Goal: Check status: Check status

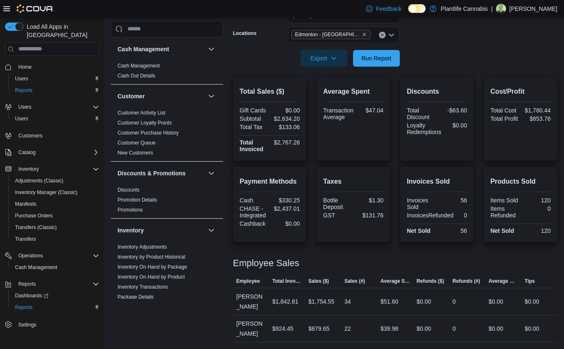
scroll to position [397, 0]
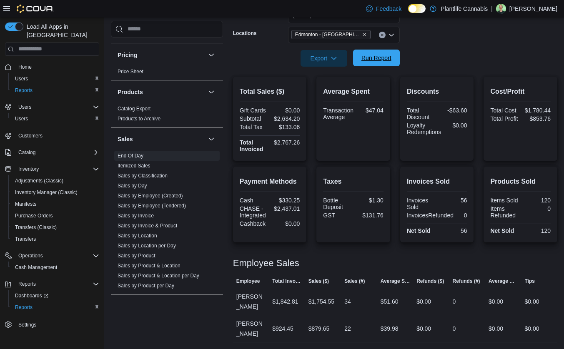
click at [378, 64] on span "Run Report" at bounding box center [376, 58] width 37 height 17
click at [170, 206] on link "Sales by Employee (Tendered)" at bounding box center [152, 206] width 68 height 6
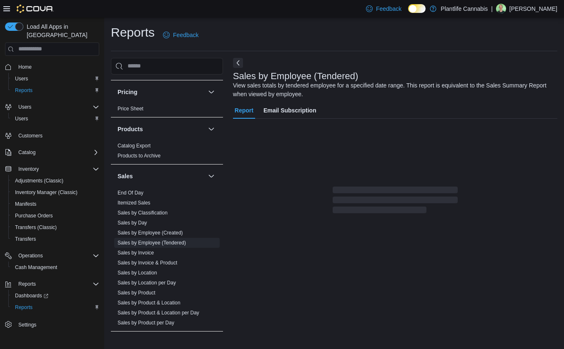
scroll to position [3, 0]
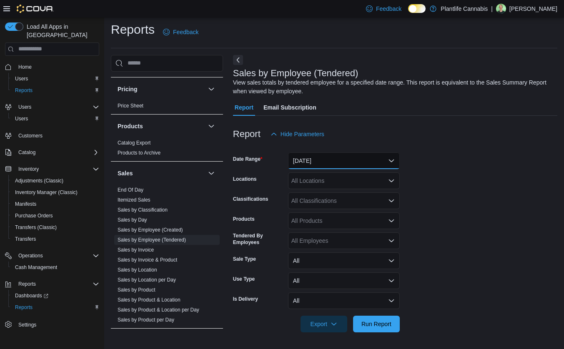
click at [326, 159] on button "[DATE]" at bounding box center [344, 161] width 112 height 17
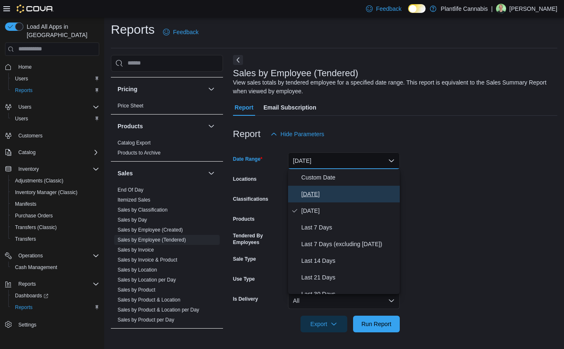
drag, startPoint x: 319, startPoint y: 189, endPoint x: 324, endPoint y: 190, distance: 5.1
click at [319, 189] on span "[DATE]" at bounding box center [349, 194] width 95 height 10
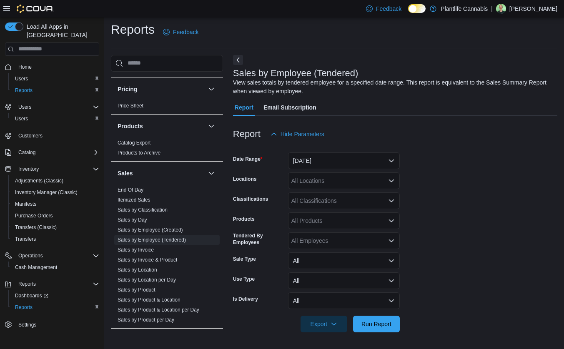
drag, startPoint x: 428, startPoint y: 179, endPoint x: 338, endPoint y: 181, distance: 90.1
click at [427, 179] on form "Date Range [DATE] Locations All Locations Classifications All Classifications P…" at bounding box center [395, 238] width 324 height 190
click at [330, 182] on div "All Locations" at bounding box center [344, 181] width 112 height 17
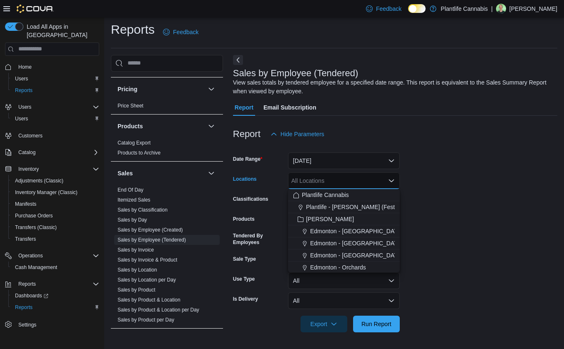
drag, startPoint x: 360, startPoint y: 252, endPoint x: 445, endPoint y: 235, distance: 85.9
click at [360, 252] on span "Edmonton - [GEOGRAPHIC_DATA]" at bounding box center [356, 255] width 93 height 8
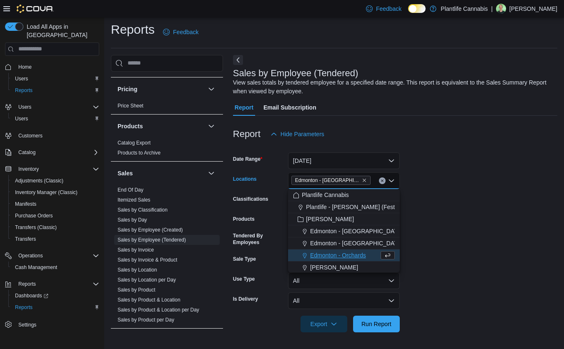
drag, startPoint x: 455, startPoint y: 232, endPoint x: 422, endPoint y: 222, distance: 33.6
click at [451, 232] on form "Date Range [DATE] Locations [GEOGRAPHIC_DATA] - [GEOGRAPHIC_DATA] Combo box. Se…" at bounding box center [395, 238] width 324 height 190
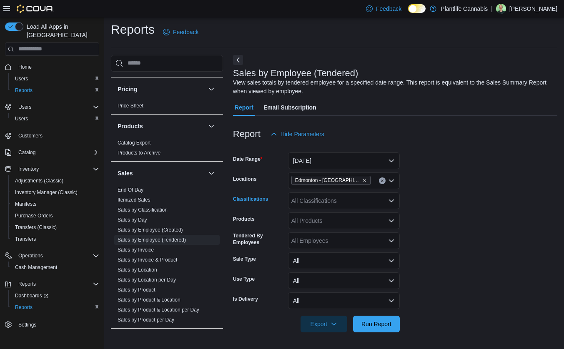
drag, startPoint x: 327, startPoint y: 196, endPoint x: 330, endPoint y: 204, distance: 7.5
click at [327, 197] on div "All Classifications" at bounding box center [344, 201] width 112 height 17
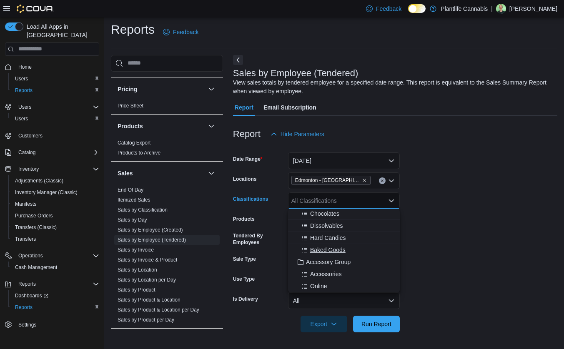
scroll to position [75, 0]
click at [325, 261] on span "Accessory Group" at bounding box center [328, 261] width 45 height 8
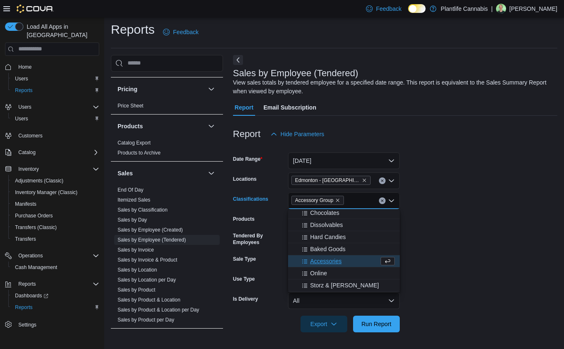
click at [496, 244] on form "Date Range [DATE] Locations [GEOGRAPHIC_DATA] - [GEOGRAPHIC_DATA] Classificatio…" at bounding box center [395, 238] width 324 height 190
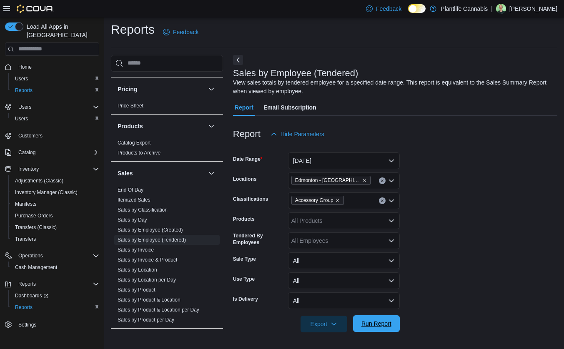
click at [384, 319] on span "Run Report" at bounding box center [376, 324] width 37 height 17
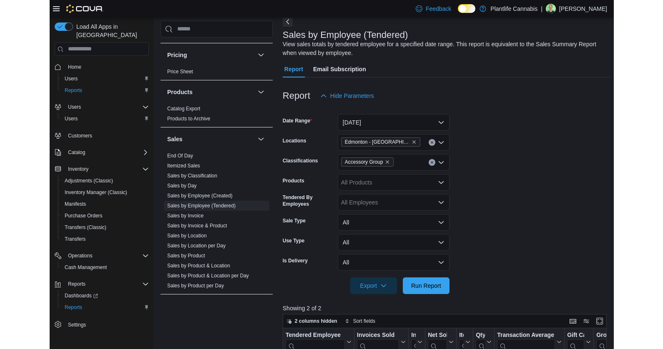
scroll to position [151, 0]
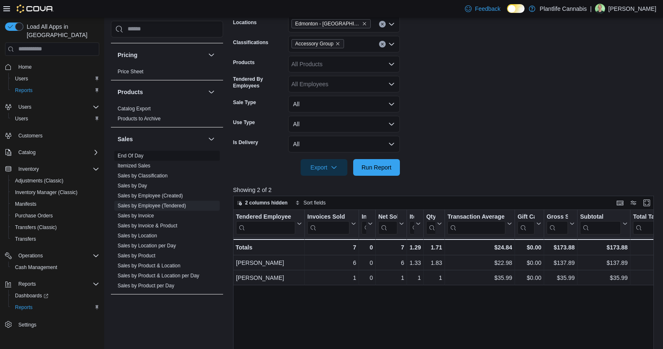
click at [143, 155] on link "End Of Day" at bounding box center [131, 156] width 26 height 6
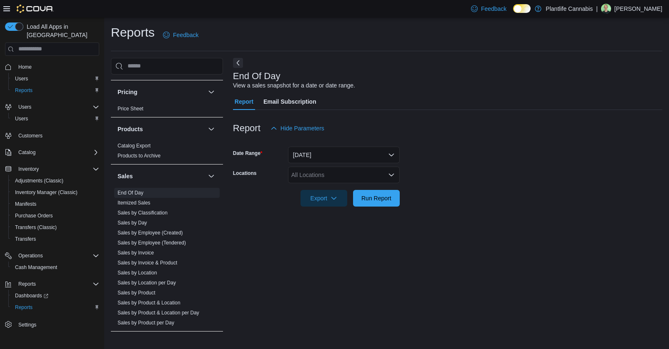
click at [318, 175] on div "All Locations" at bounding box center [344, 175] width 112 height 17
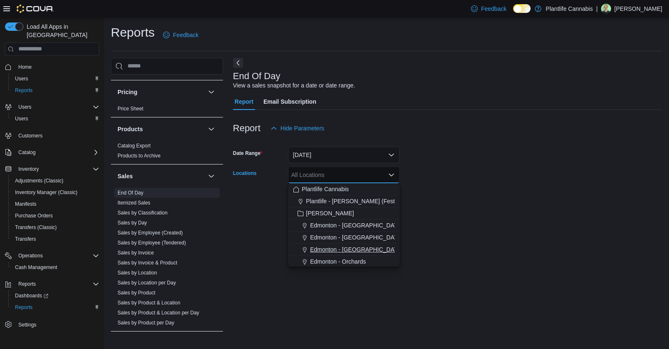
click at [352, 248] on span "Edmonton - [GEOGRAPHIC_DATA]" at bounding box center [356, 250] width 93 height 8
click at [453, 130] on div "Report Hide Parameters" at bounding box center [448, 128] width 430 height 17
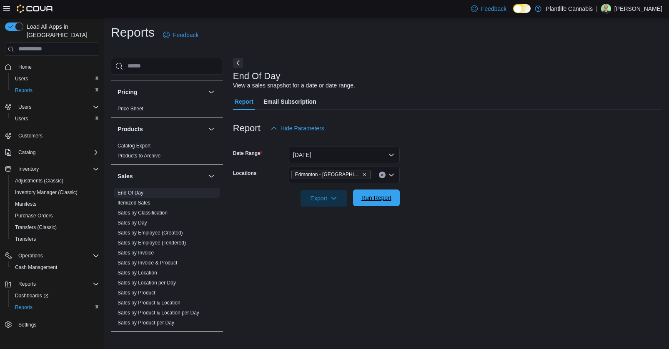
click at [391, 201] on span "Run Report" at bounding box center [377, 198] width 30 height 8
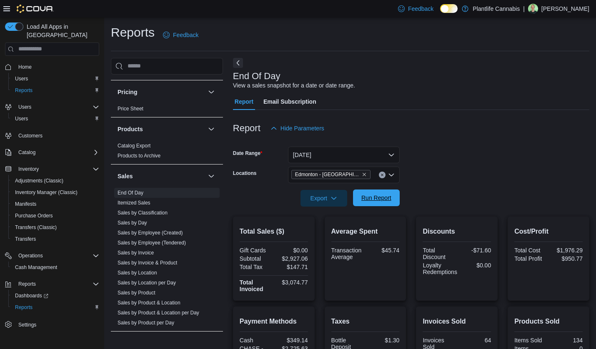
drag, startPoint x: 388, startPoint y: 210, endPoint x: 387, endPoint y: 205, distance: 4.9
click at [388, 209] on div at bounding box center [411, 212] width 357 height 10
click at [383, 199] on span "Run Report" at bounding box center [377, 198] width 30 height 8
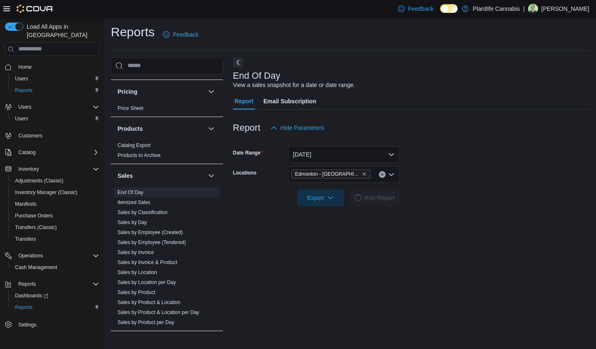
scroll to position [140, 0]
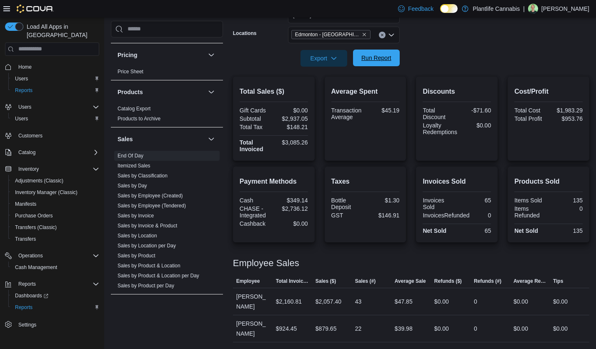
click at [387, 58] on span "Run Report" at bounding box center [377, 58] width 30 height 8
